Goal: Check status: Check status

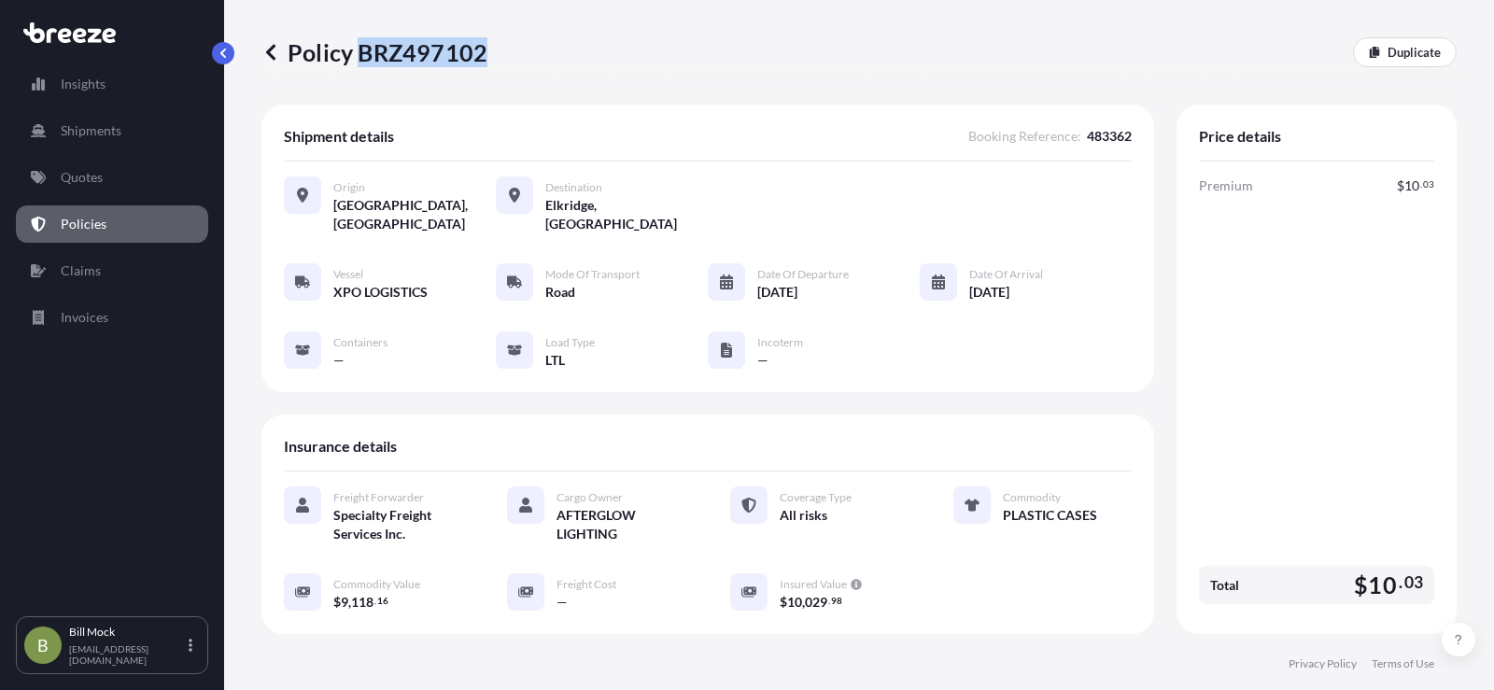
click at [92, 218] on p "Policies" at bounding box center [84, 224] width 46 height 19
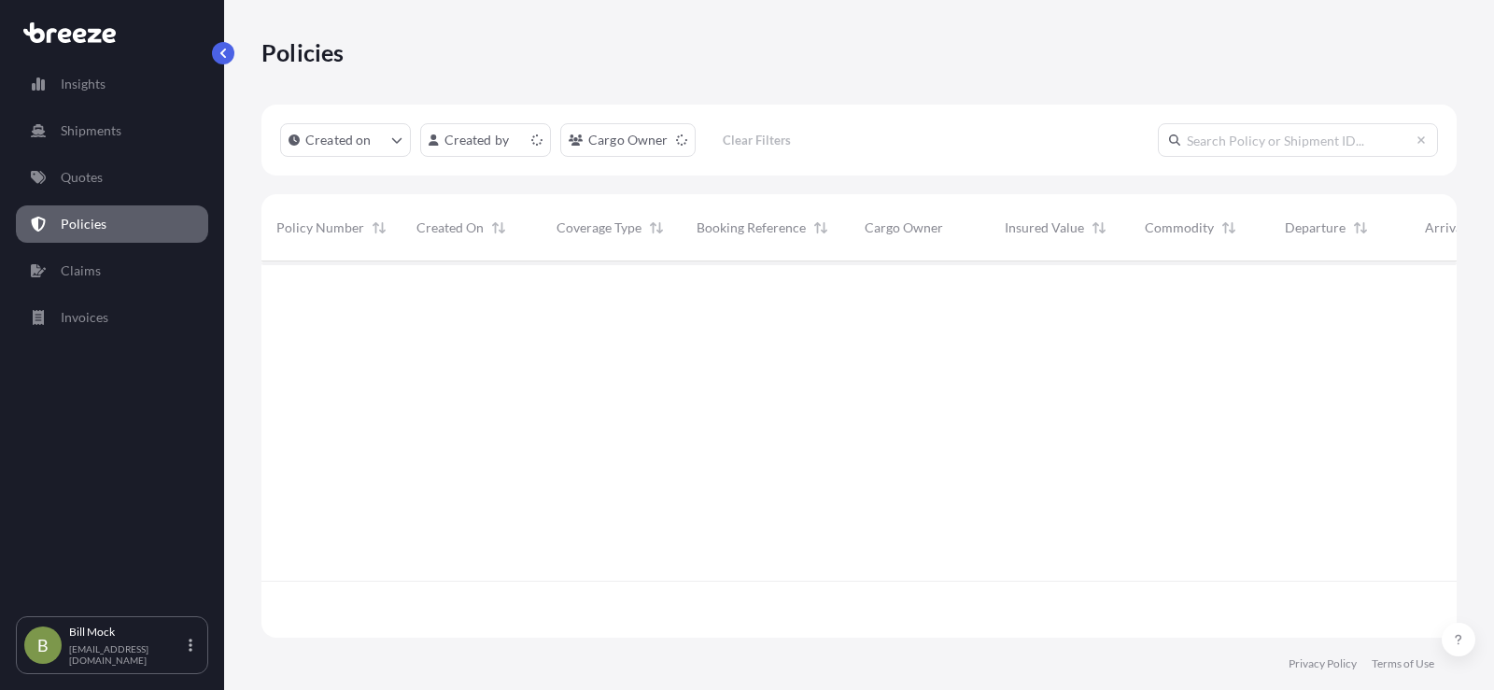
scroll to position [373, 1181]
click at [1279, 138] on input "text" at bounding box center [1298, 140] width 280 height 34
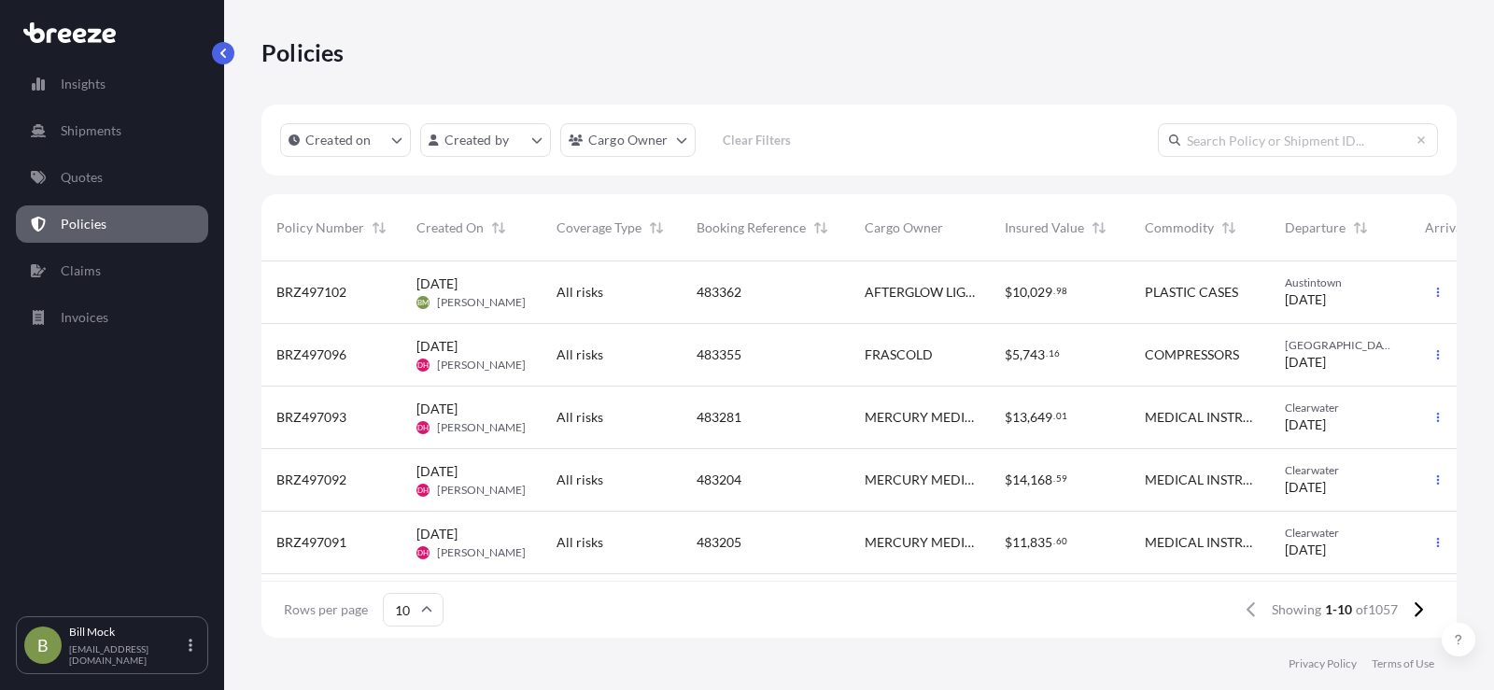
paste input "BRZ494252"
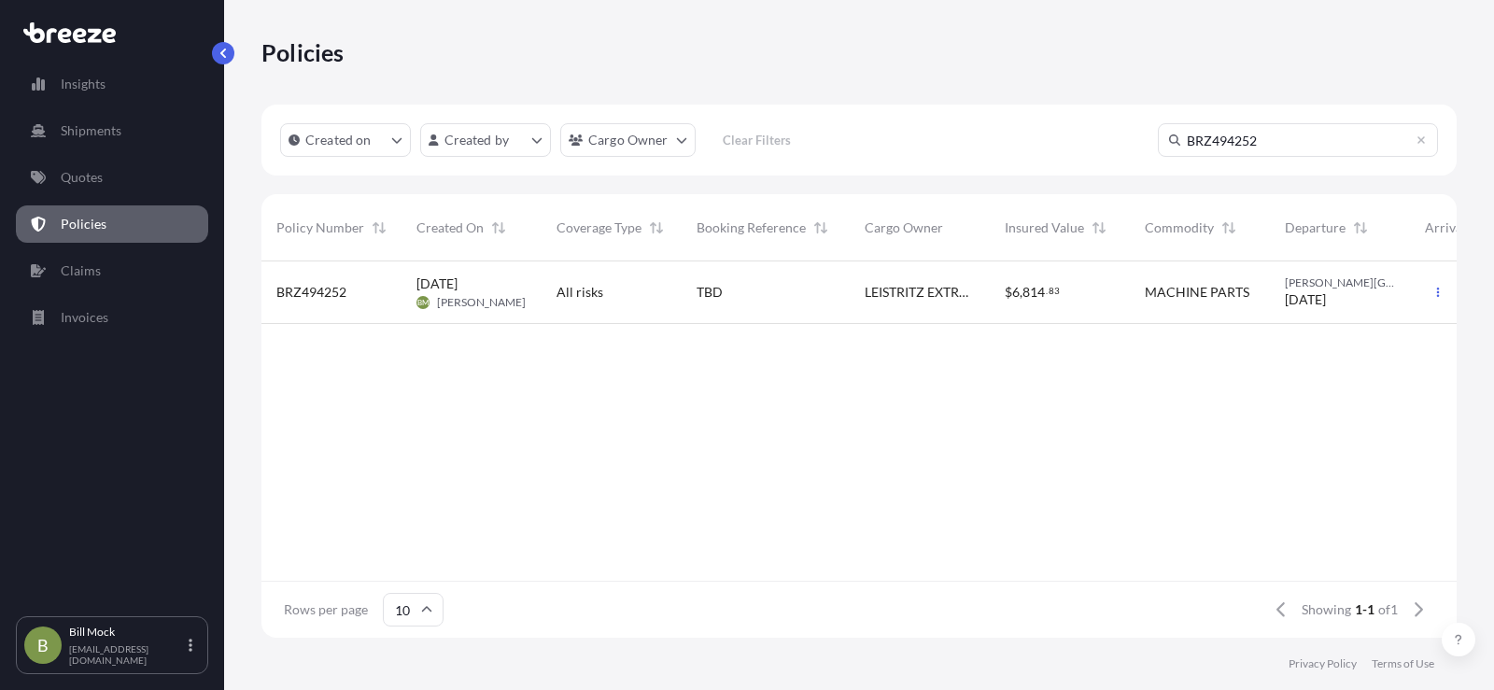
type input "BRZ494252"
click at [339, 290] on span "BRZ494252" at bounding box center [311, 292] width 70 height 19
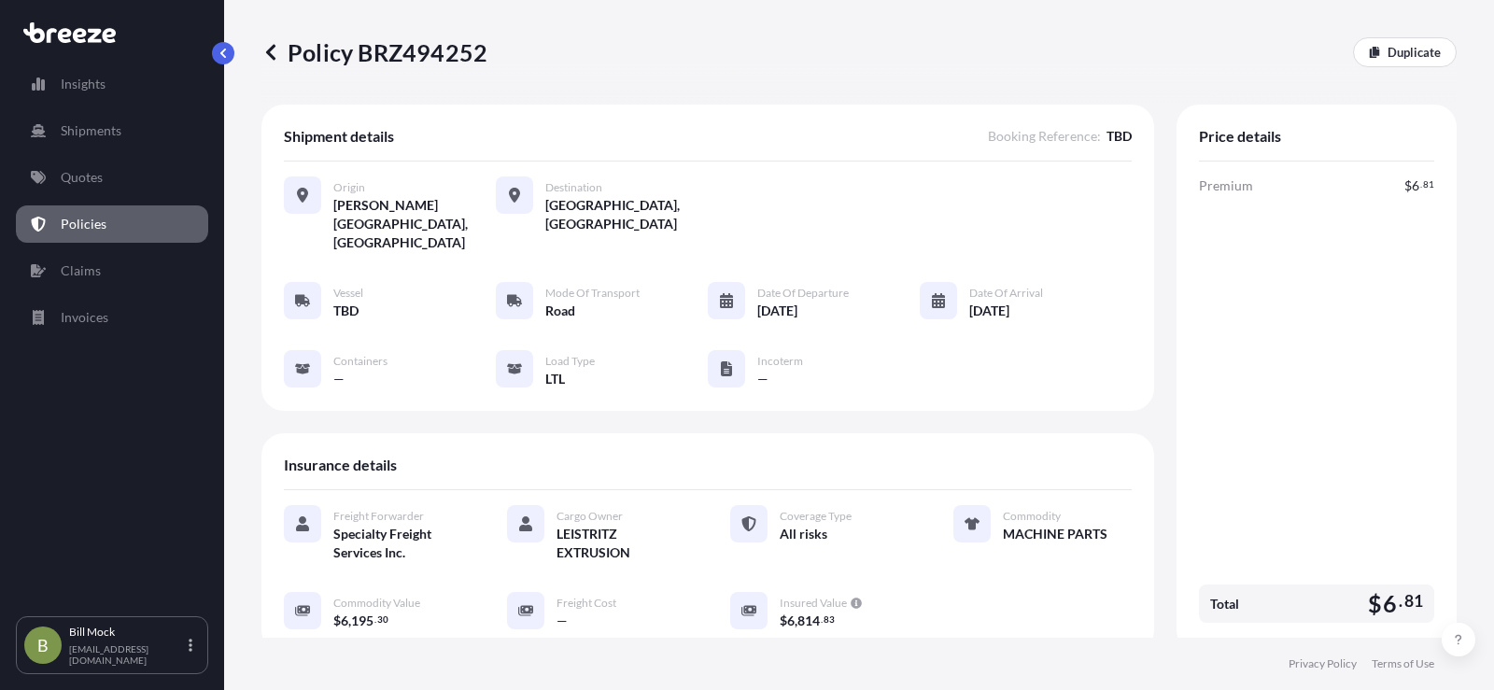
click at [375, 54] on p "Policy BRZ494252" at bounding box center [375, 52] width 226 height 30
copy p "BRZ494252"
click at [102, 219] on p "Policies" at bounding box center [84, 224] width 46 height 19
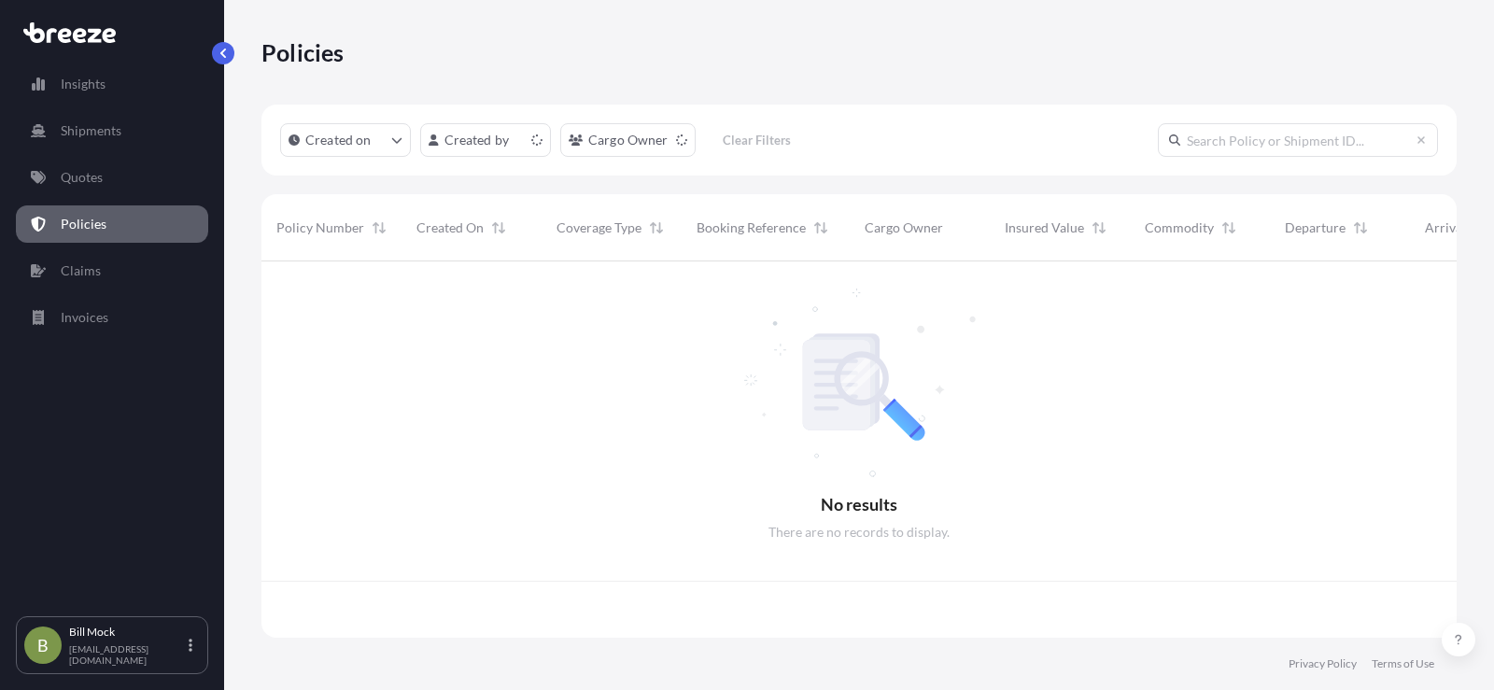
scroll to position [373, 1181]
click at [1220, 135] on input "text" at bounding box center [1298, 140] width 280 height 34
paste input "BRZ494252"
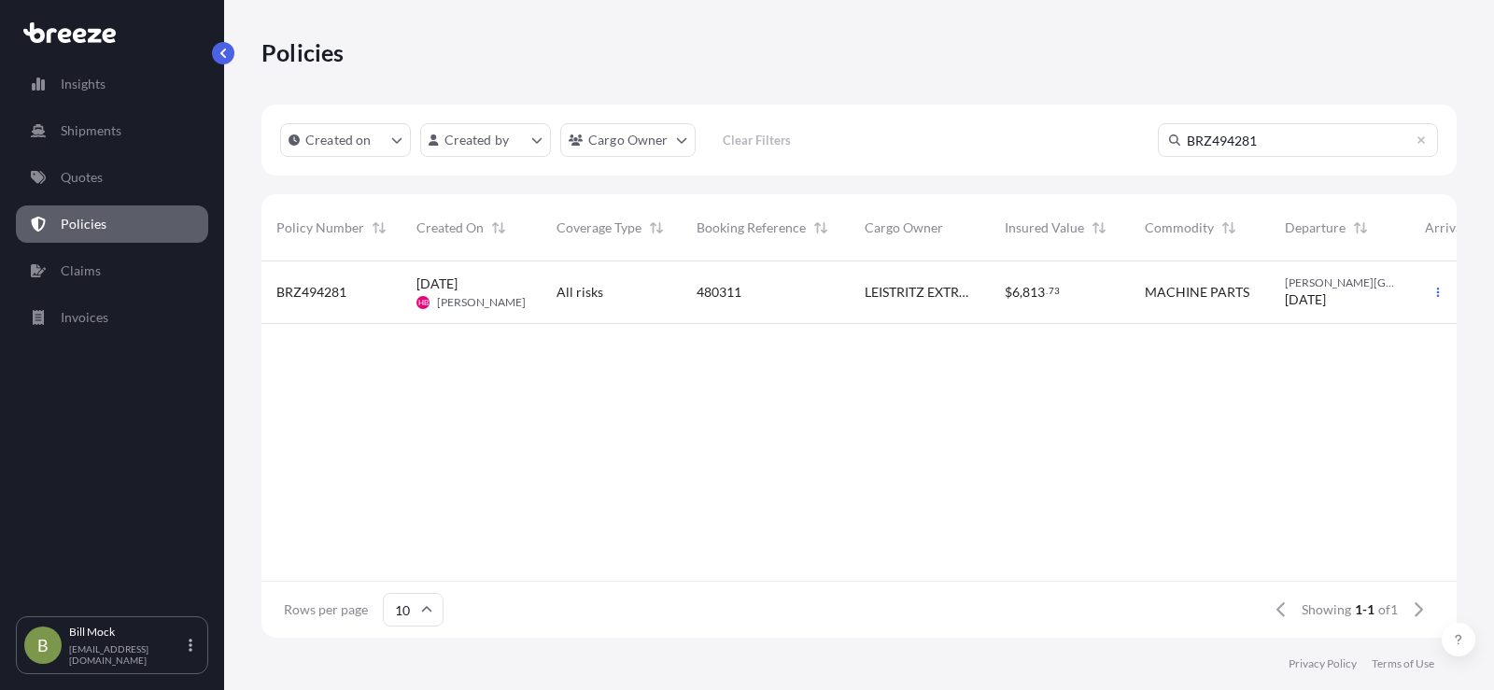
click at [1274, 146] on input "BRZ494281" at bounding box center [1298, 140] width 280 height 34
type input "BRZ494281"
